Goal: Check status: Check status

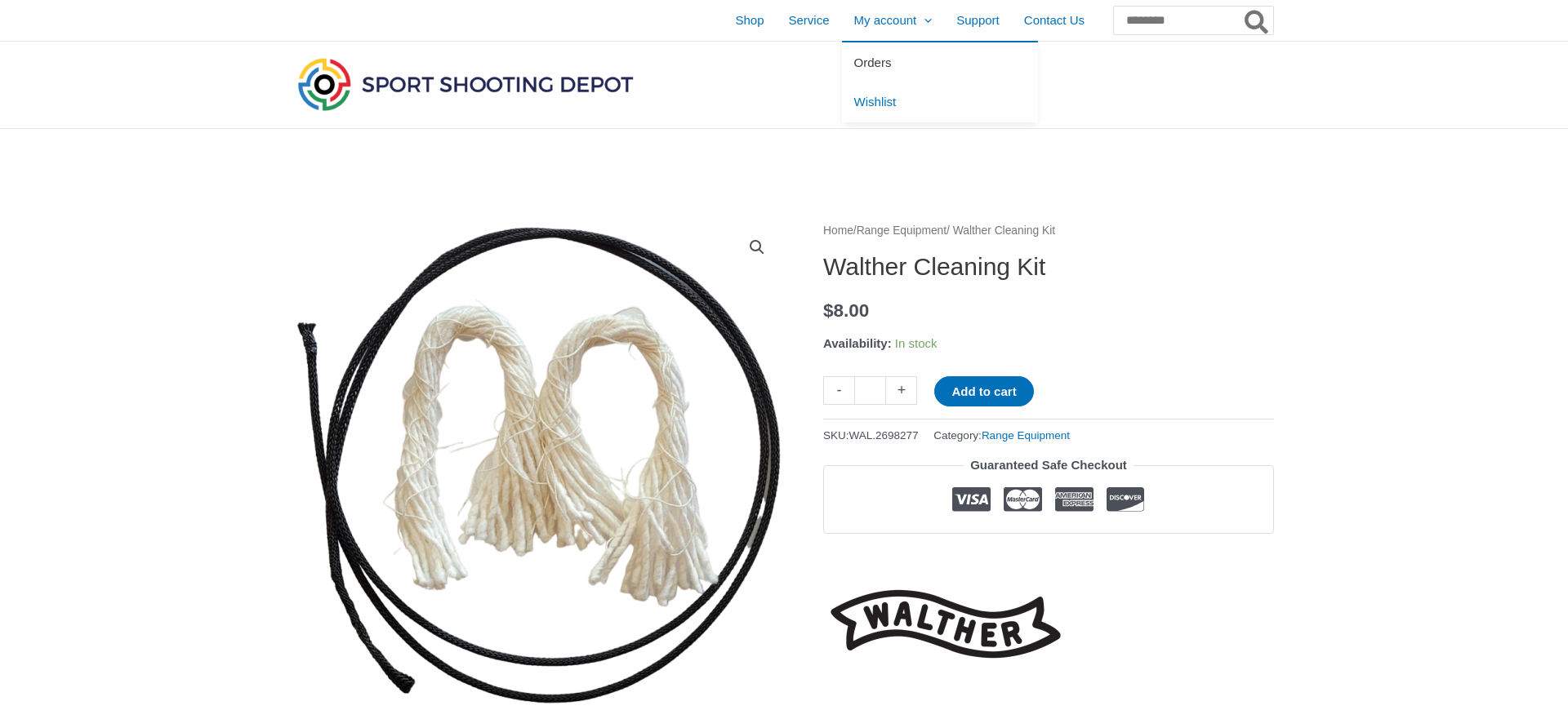
click at [854, 56] on span "Orders" at bounding box center [872, 62] width 37 height 14
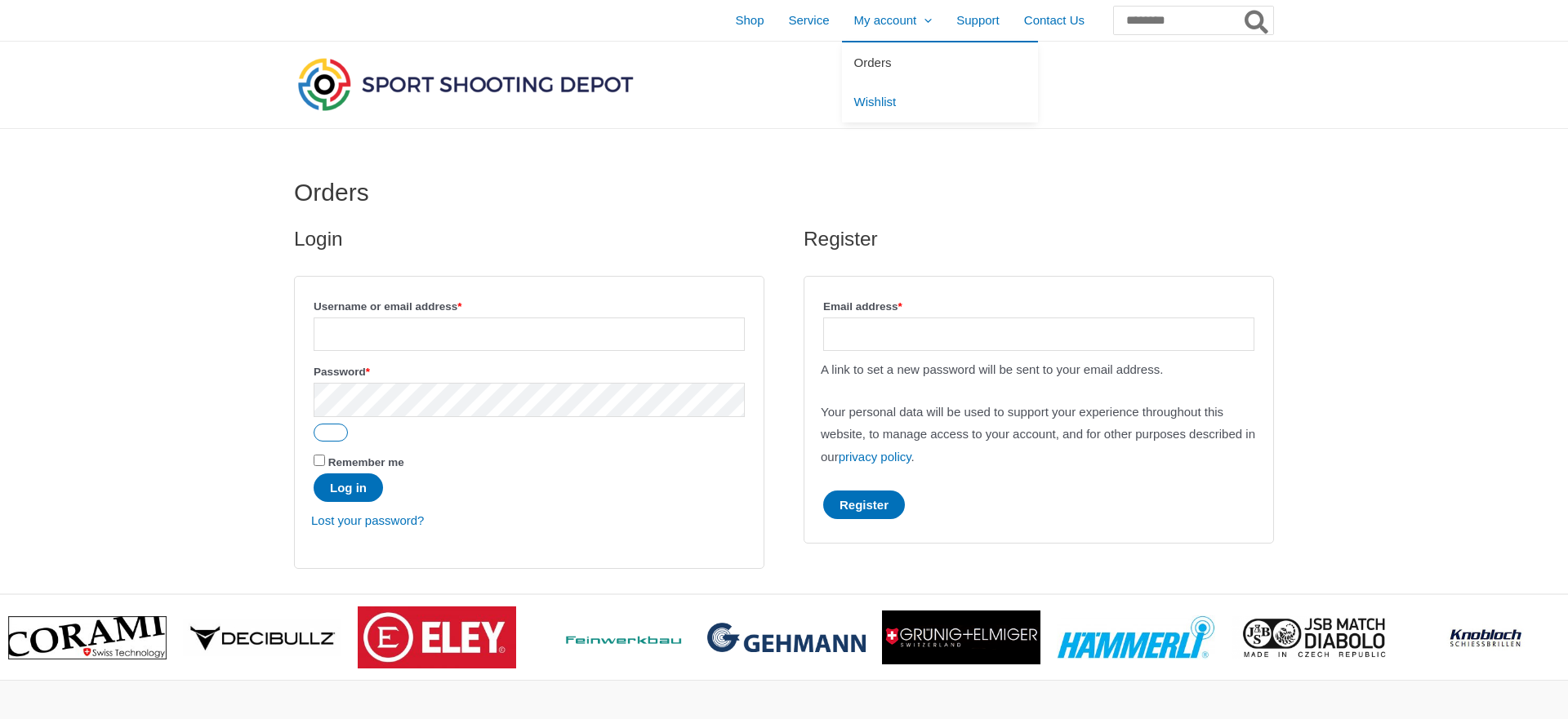
click at [854, 57] on span "Orders" at bounding box center [872, 62] width 37 height 14
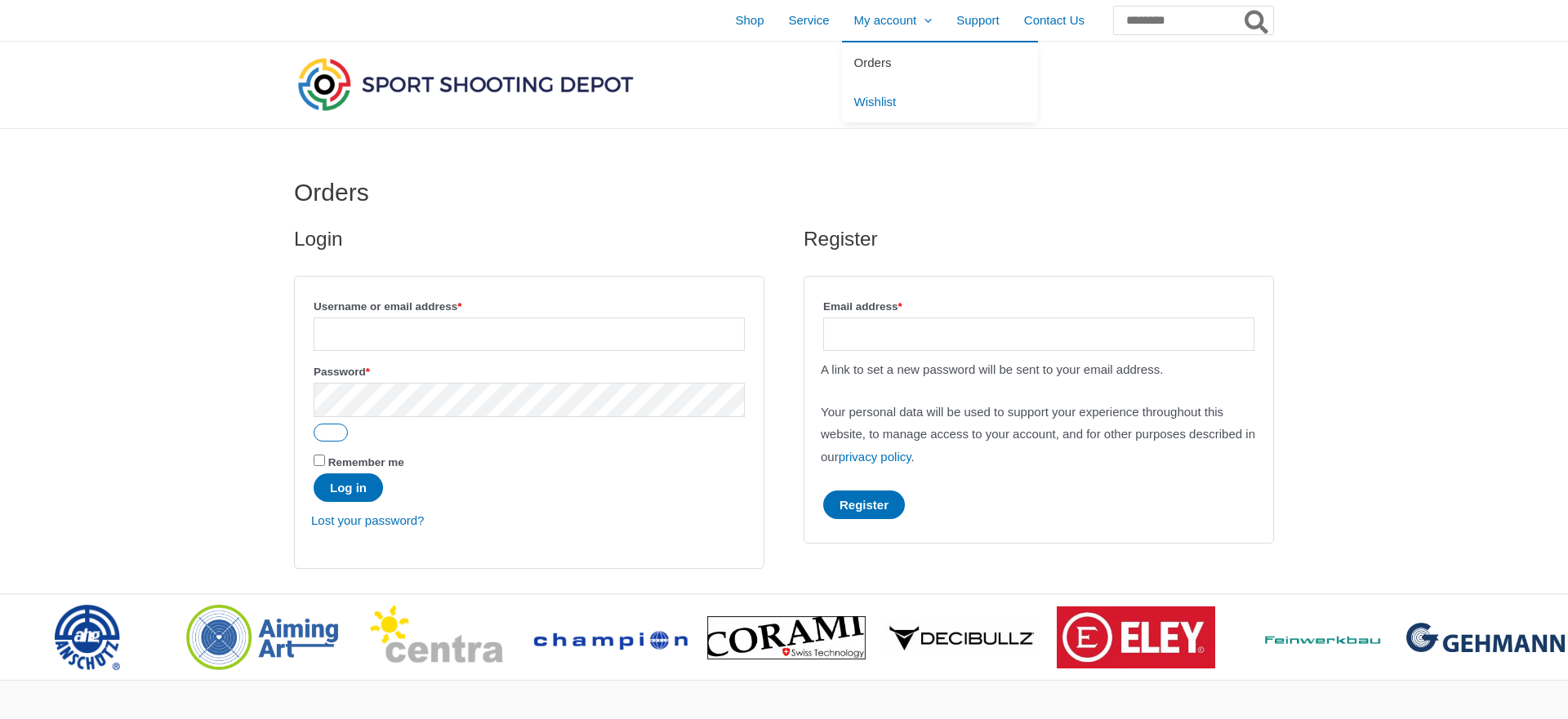
click at [854, 58] on span "Orders" at bounding box center [872, 62] width 37 height 14
